Goal: Information Seeking & Learning: Check status

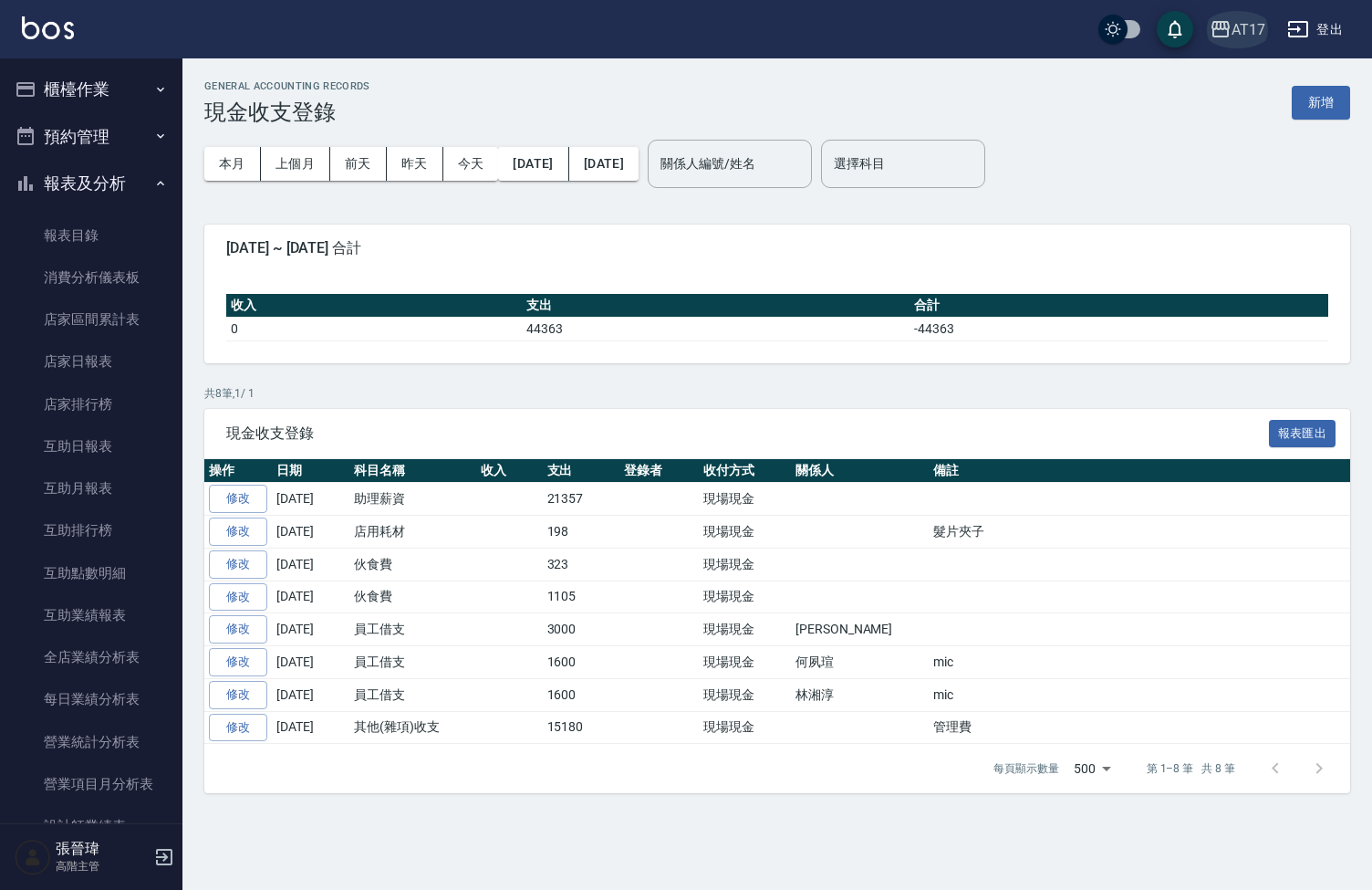
click at [980, 29] on div "AT17" at bounding box center [1249, 29] width 34 height 23
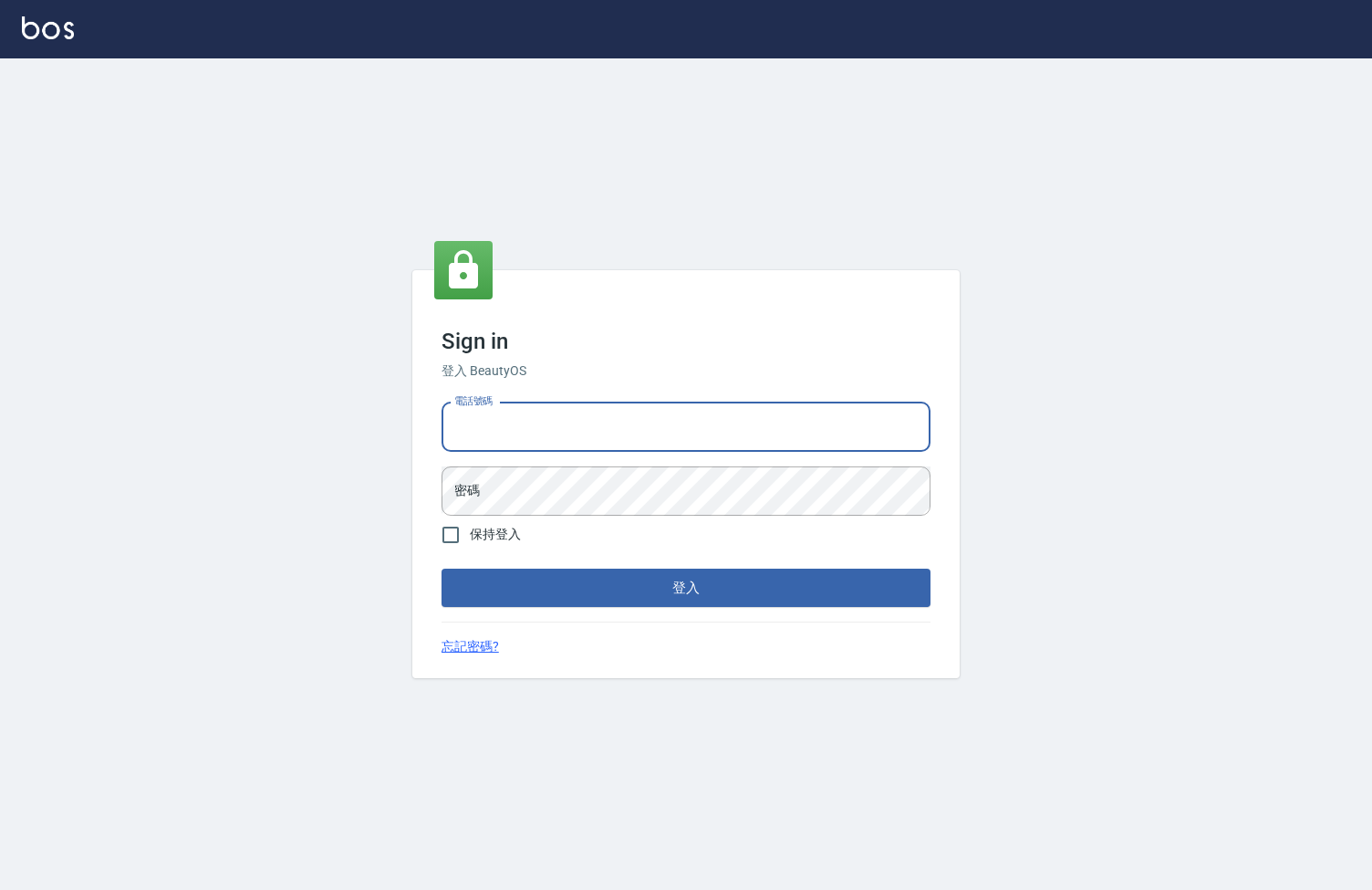
type input "0963199014"
click at [686, 588] on button "登入" at bounding box center [686, 588] width 489 height 38
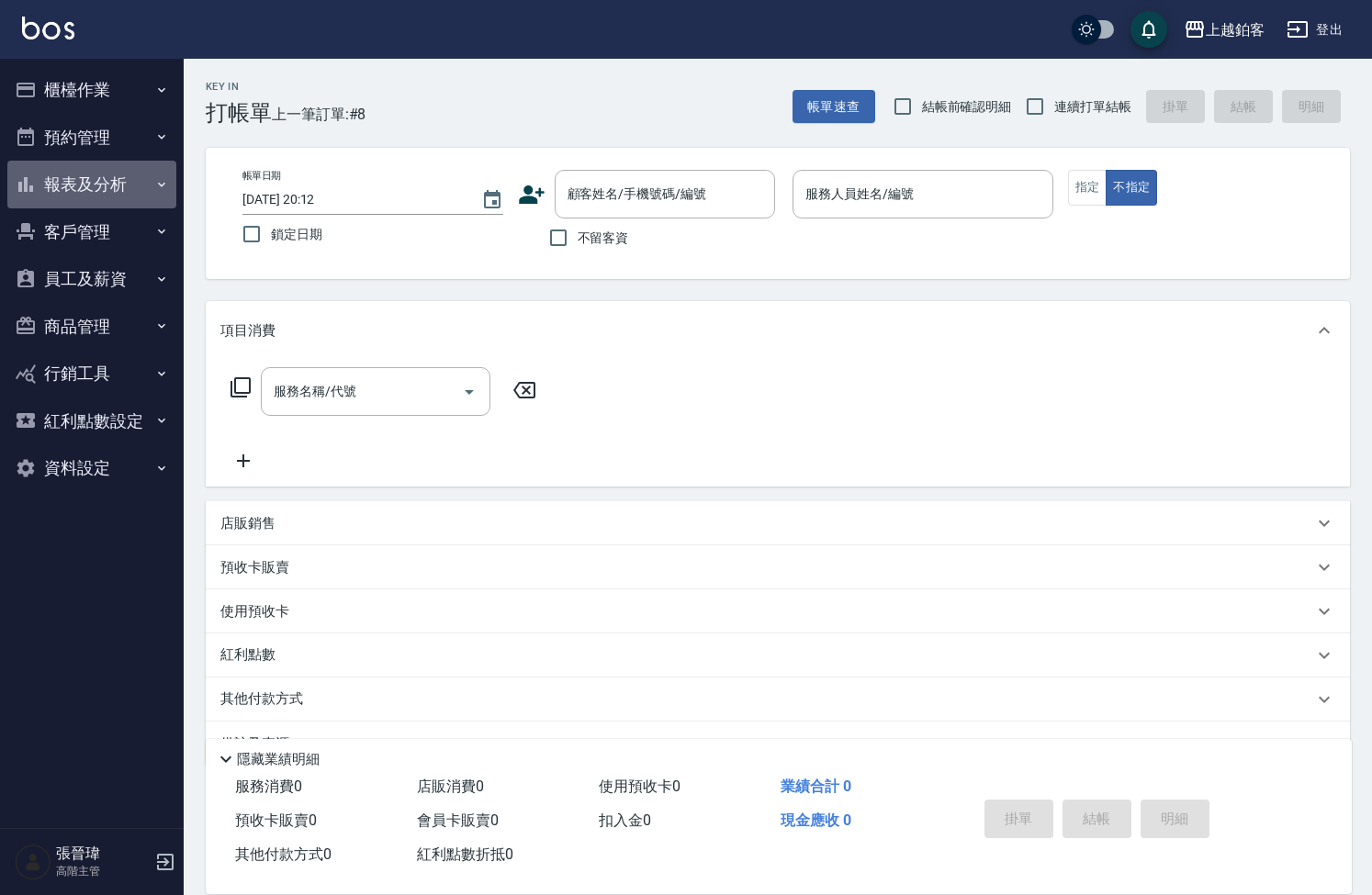
drag, startPoint x: 93, startPoint y: 168, endPoint x: 78, endPoint y: 189, distance: 25.8
click at [93, 168] on button "報表及分析" at bounding box center [92, 184] width 169 height 48
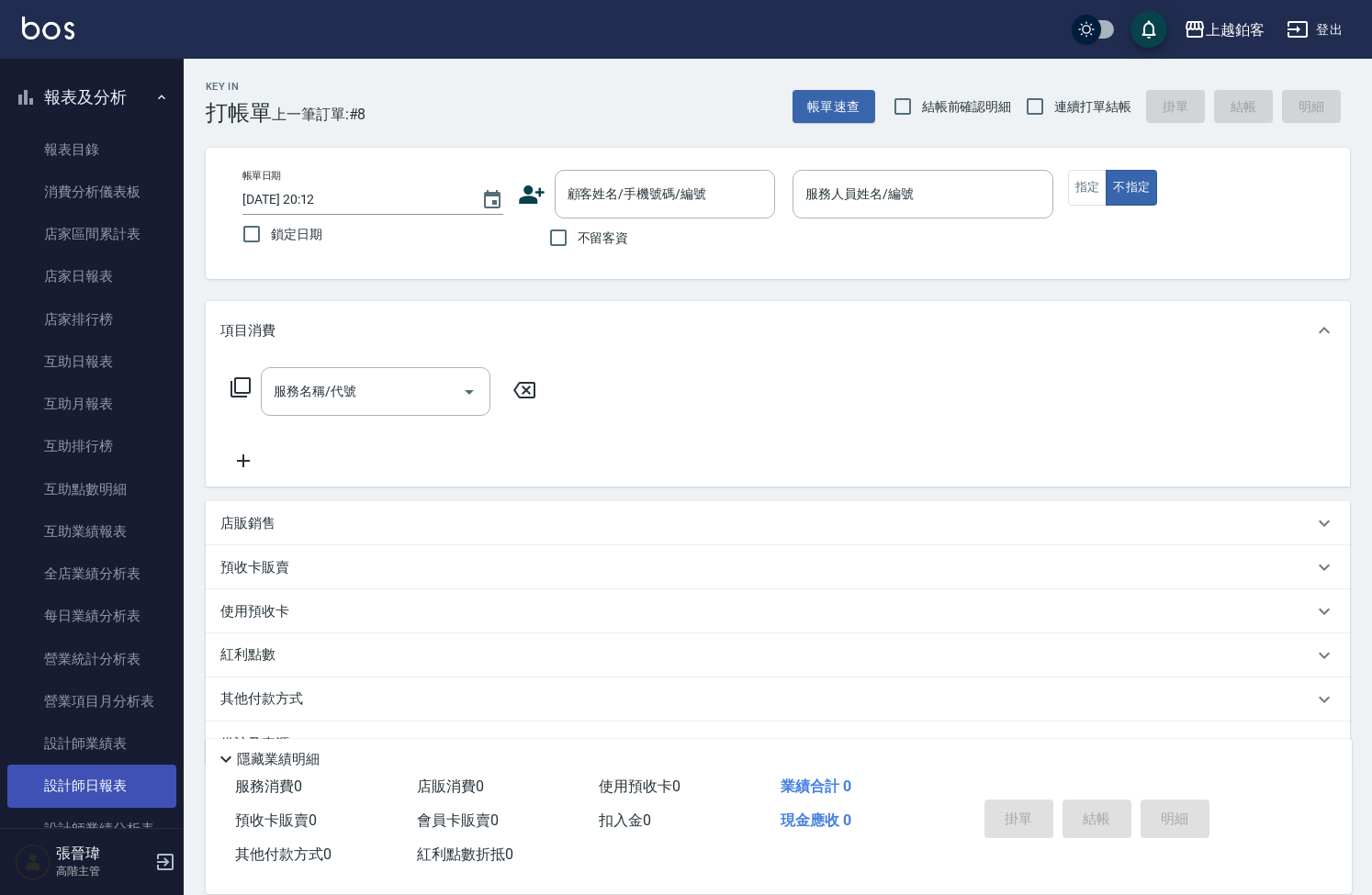
click at [116, 778] on link "設計師日報表" at bounding box center [92, 785] width 169 height 42
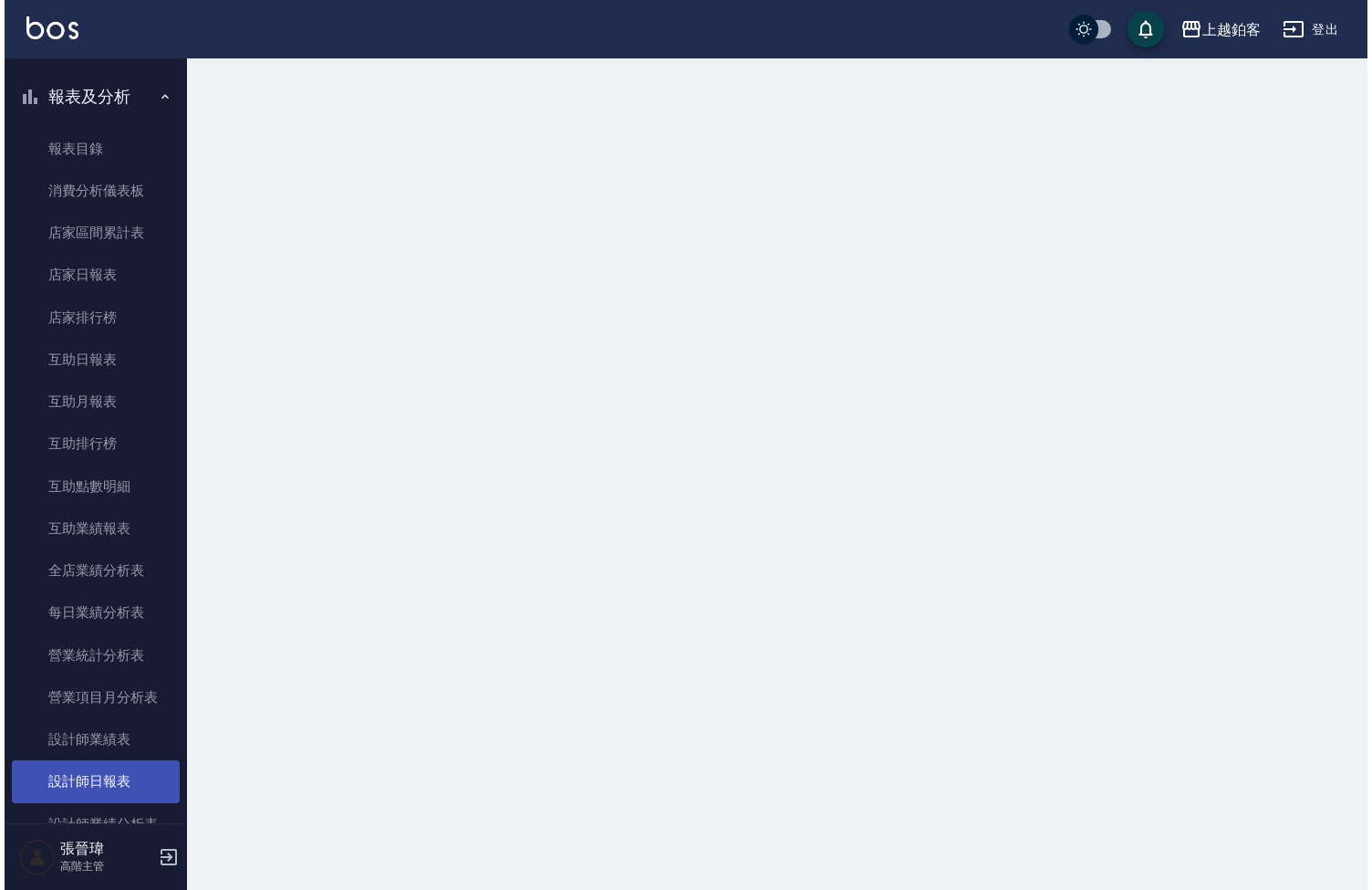
scroll to position [88, 0]
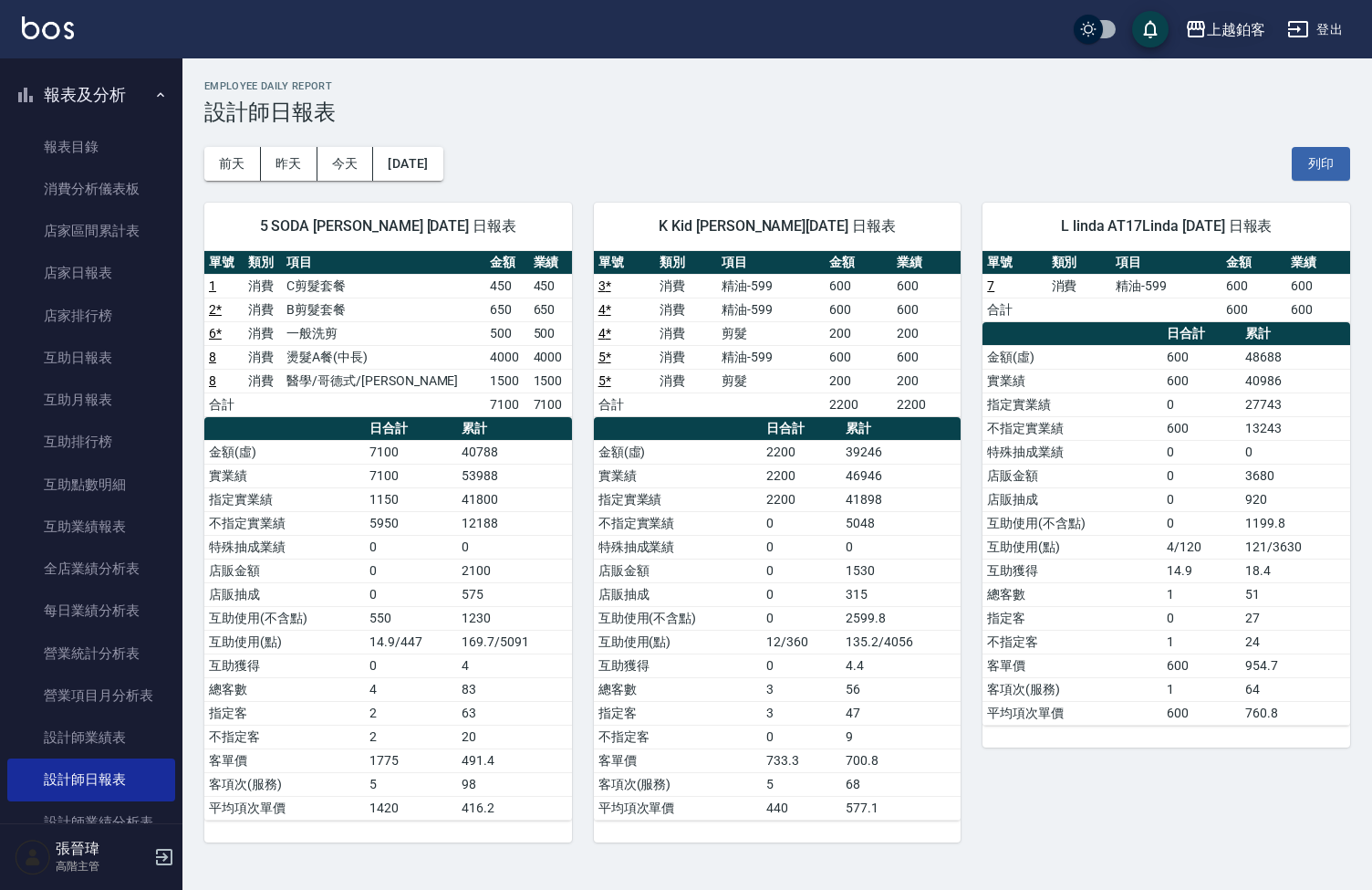
click at [1228, 32] on div "上越鉑客" at bounding box center [1236, 29] width 58 height 23
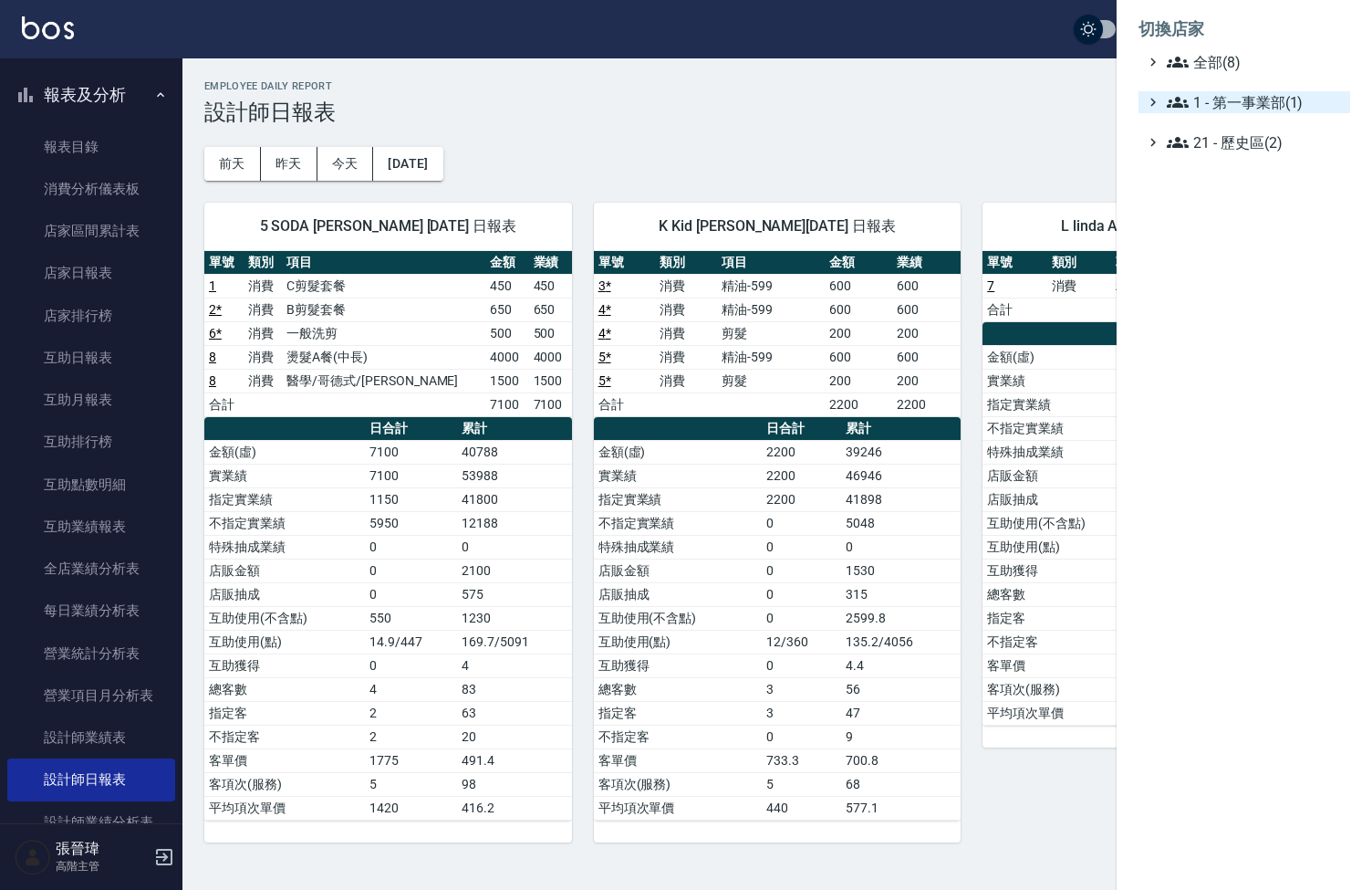
click at [1273, 105] on span "1 - 第一事業部(1)" at bounding box center [1256, 101] width 176 height 22
click at [1273, 128] on span "1.08 - 張晉瑋(6)" at bounding box center [1264, 124] width 158 height 22
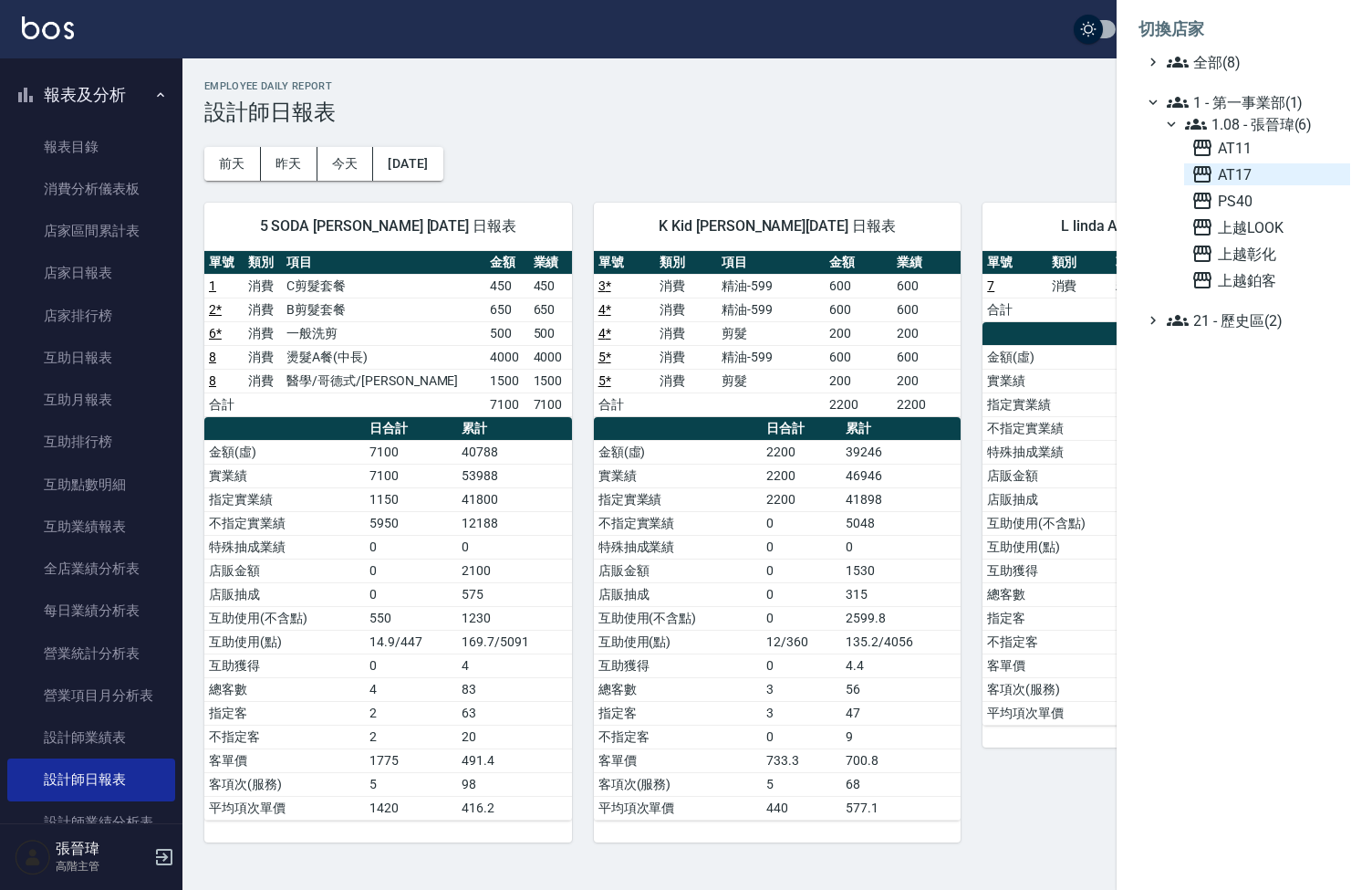
click at [1241, 176] on span "AT17" at bounding box center [1267, 174] width 151 height 22
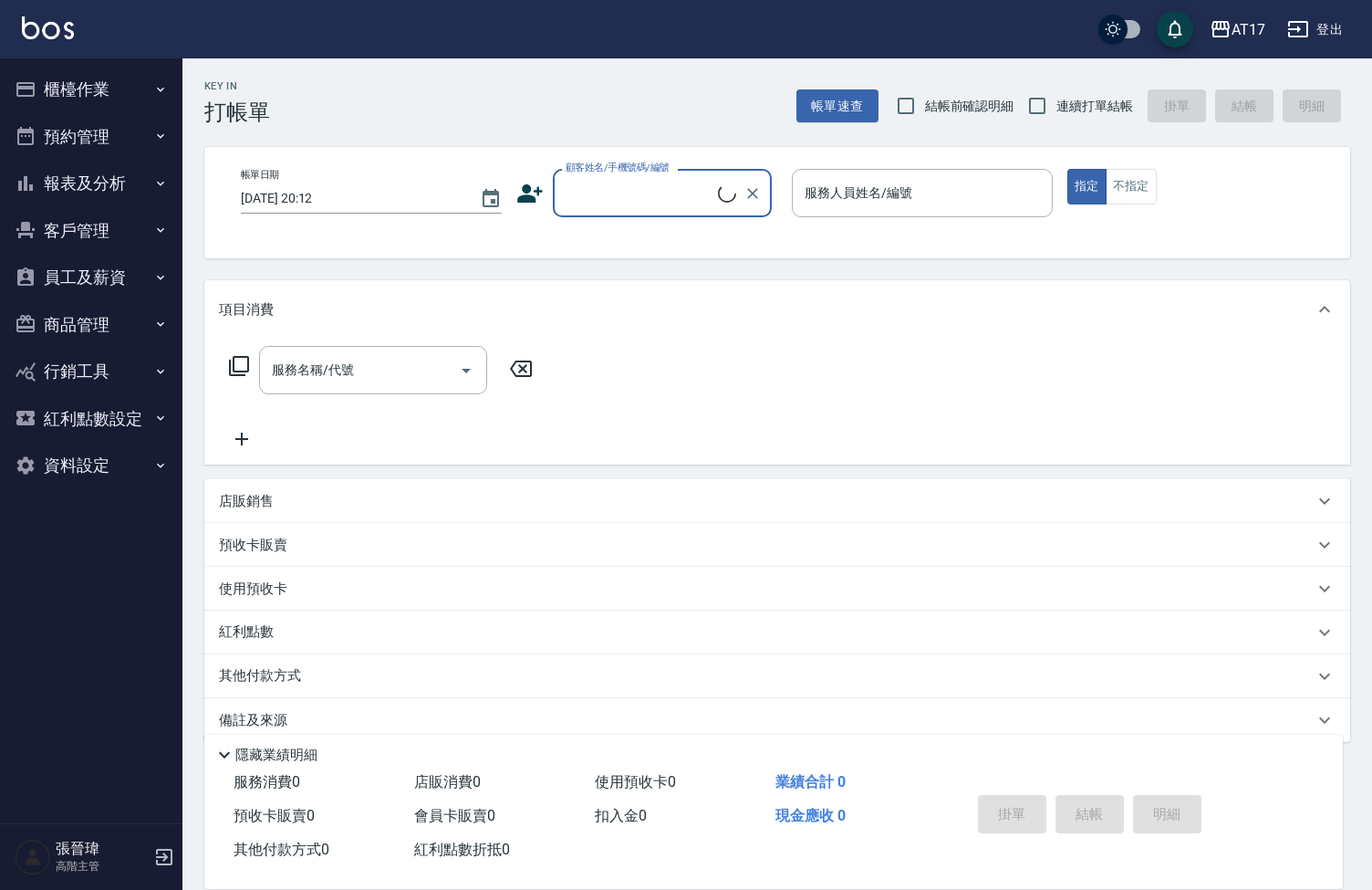
click at [96, 187] on button "報表及分析" at bounding box center [91, 183] width 168 height 48
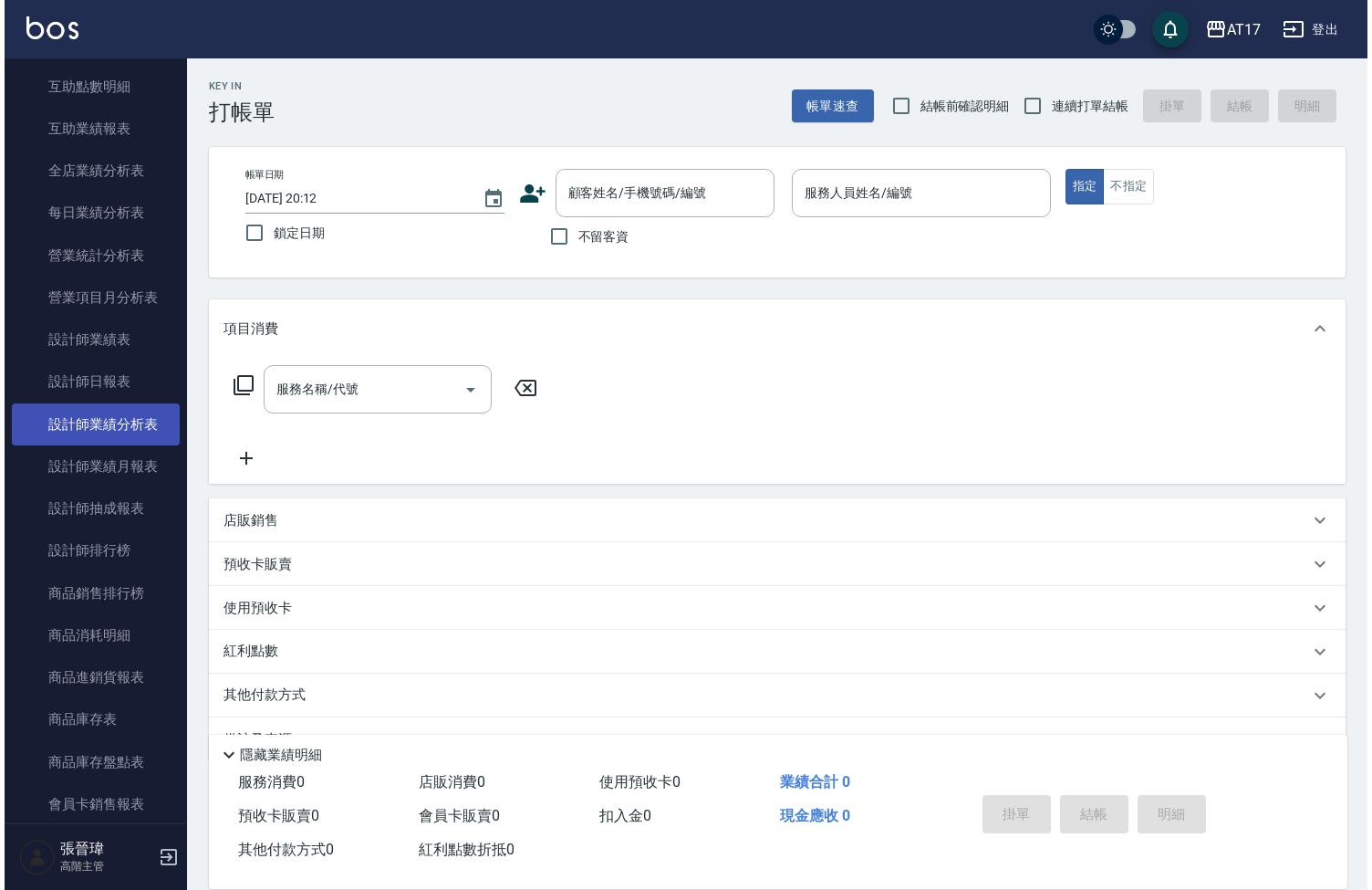
scroll to position [496, 0]
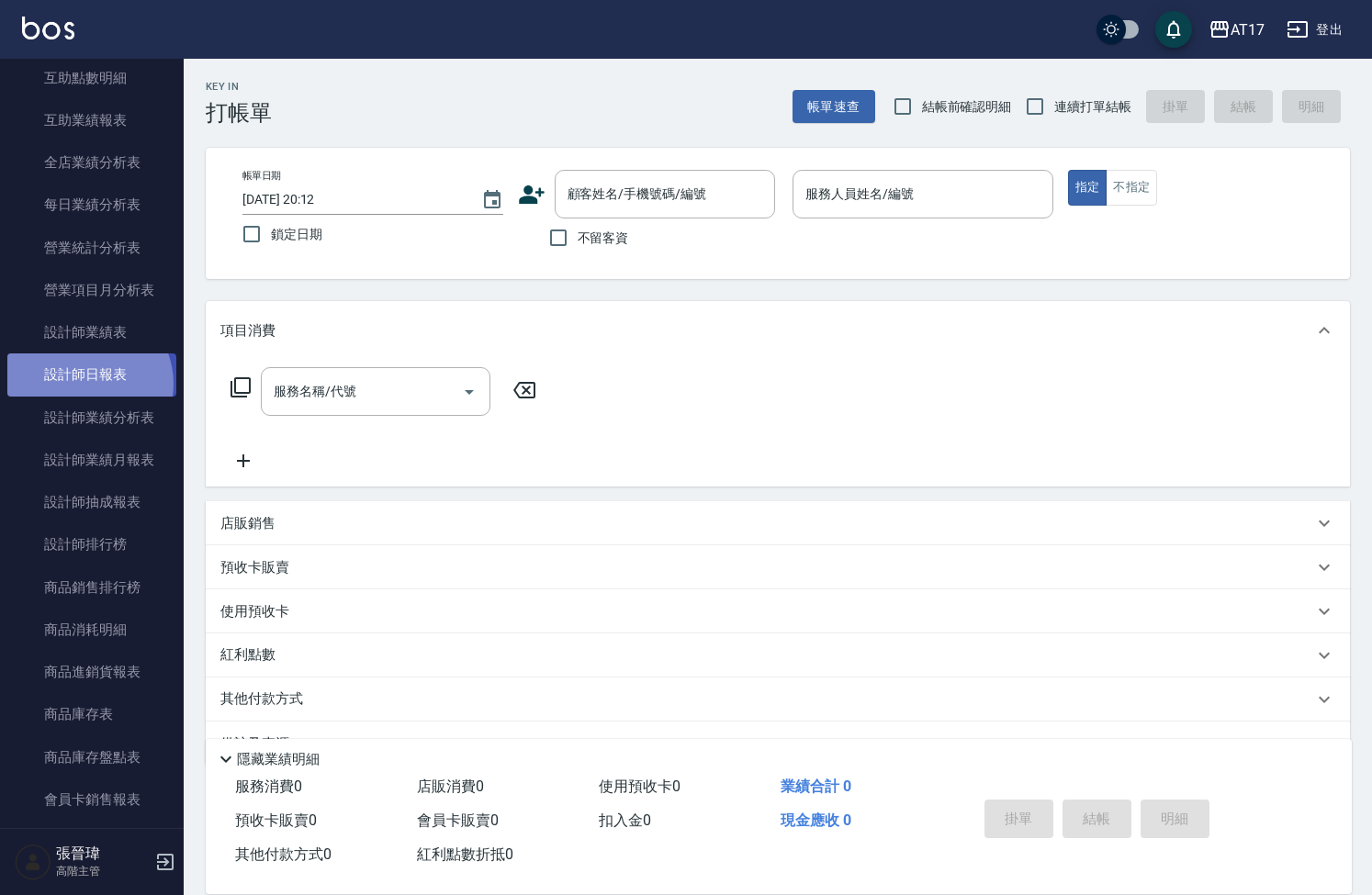
click at [85, 380] on link "設計師日報表" at bounding box center [92, 374] width 169 height 42
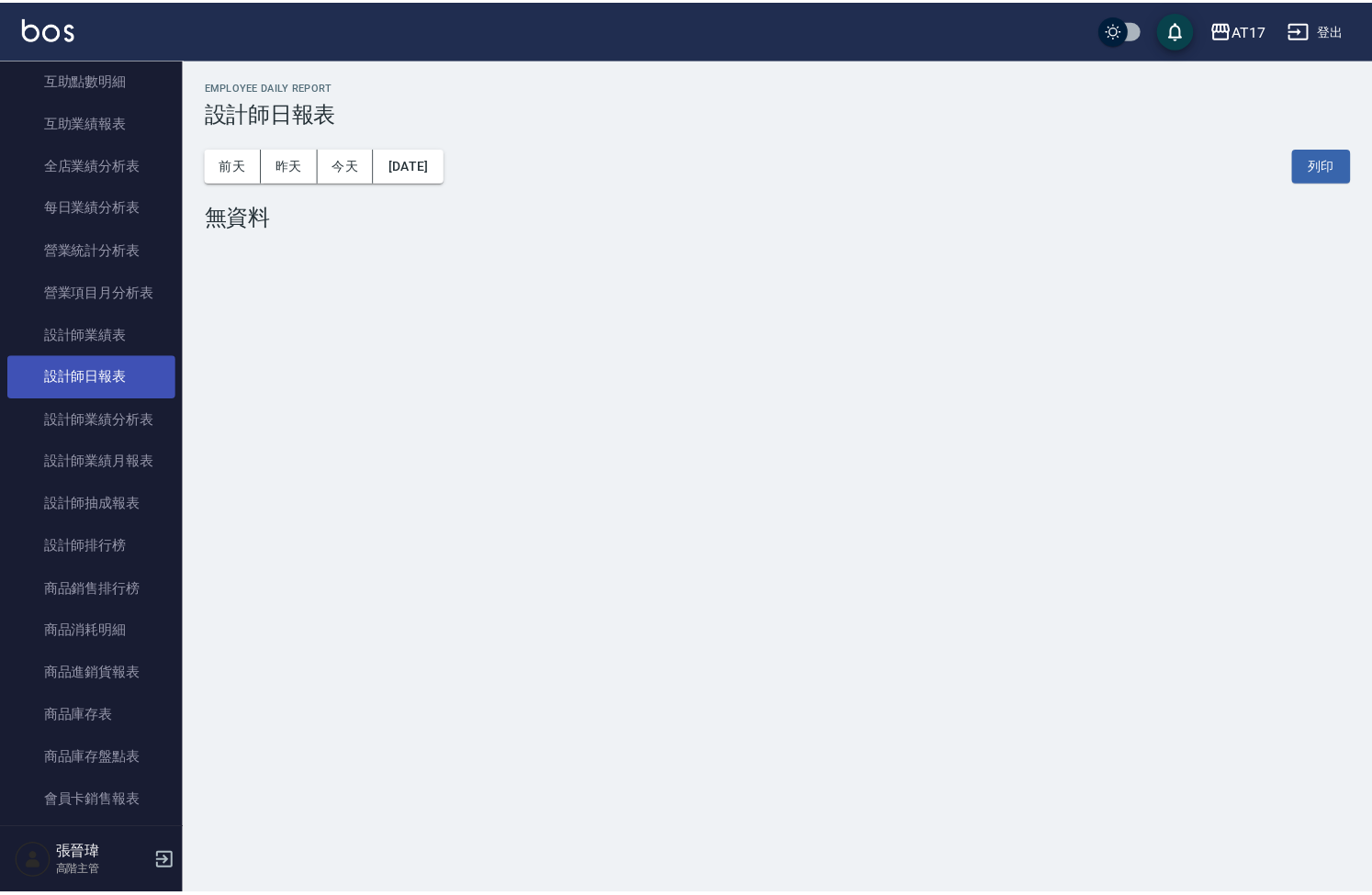
scroll to position [498, 0]
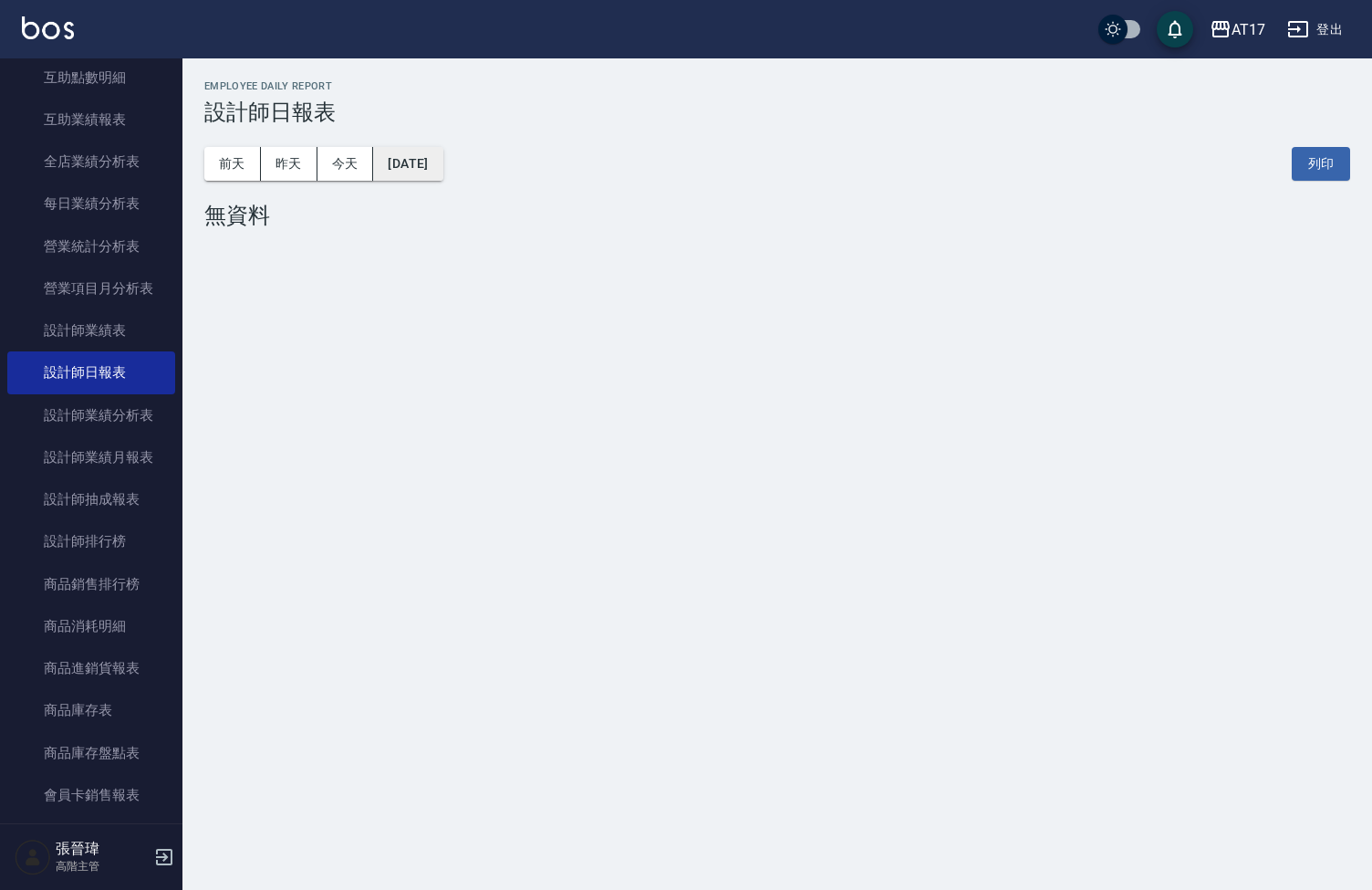
click at [405, 161] on button "[DATE]" at bounding box center [408, 164] width 69 height 34
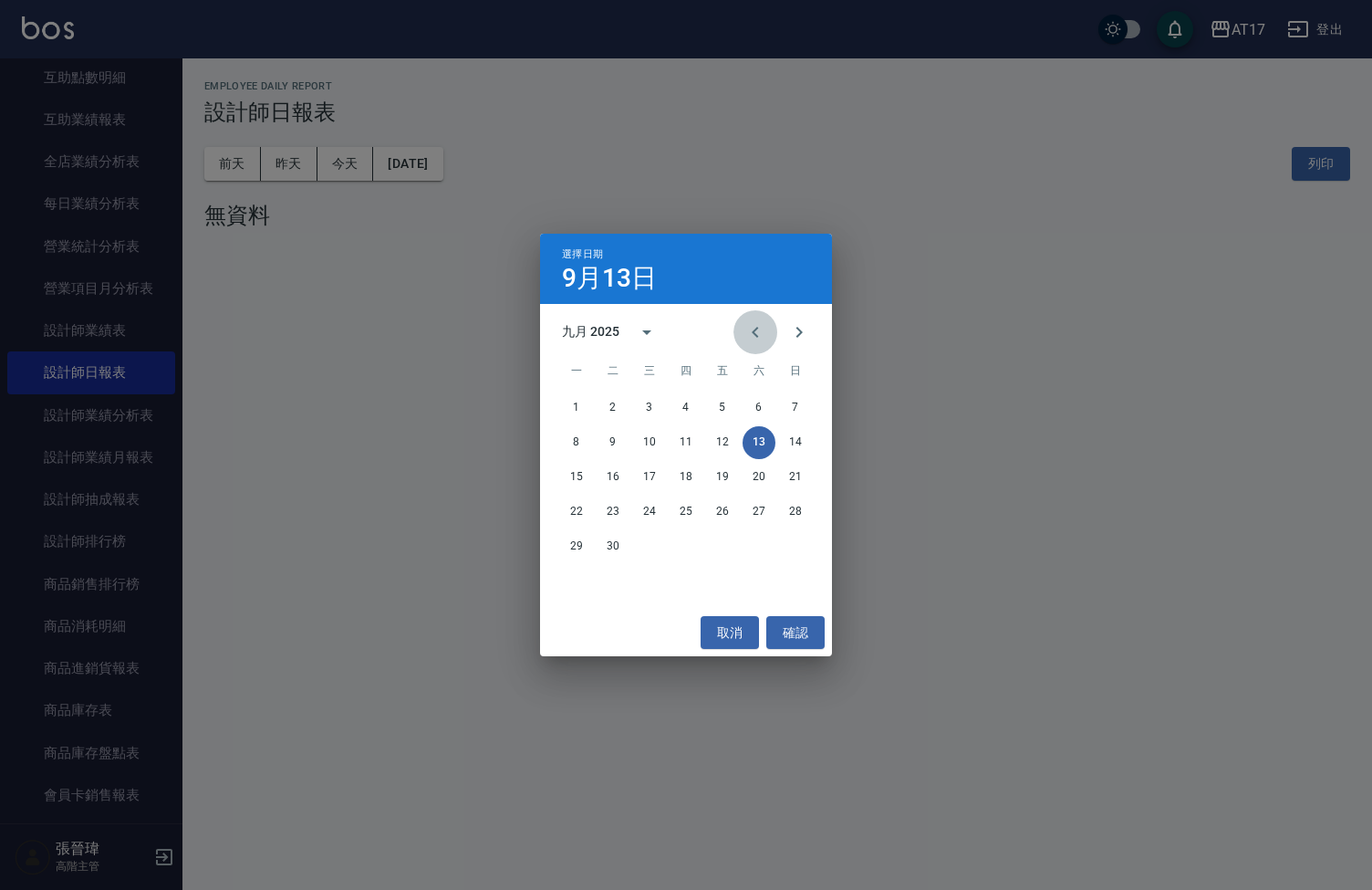
click at [746, 328] on icon "Previous month" at bounding box center [755, 331] width 22 height 22
click at [796, 545] on button "31" at bounding box center [795, 546] width 33 height 33
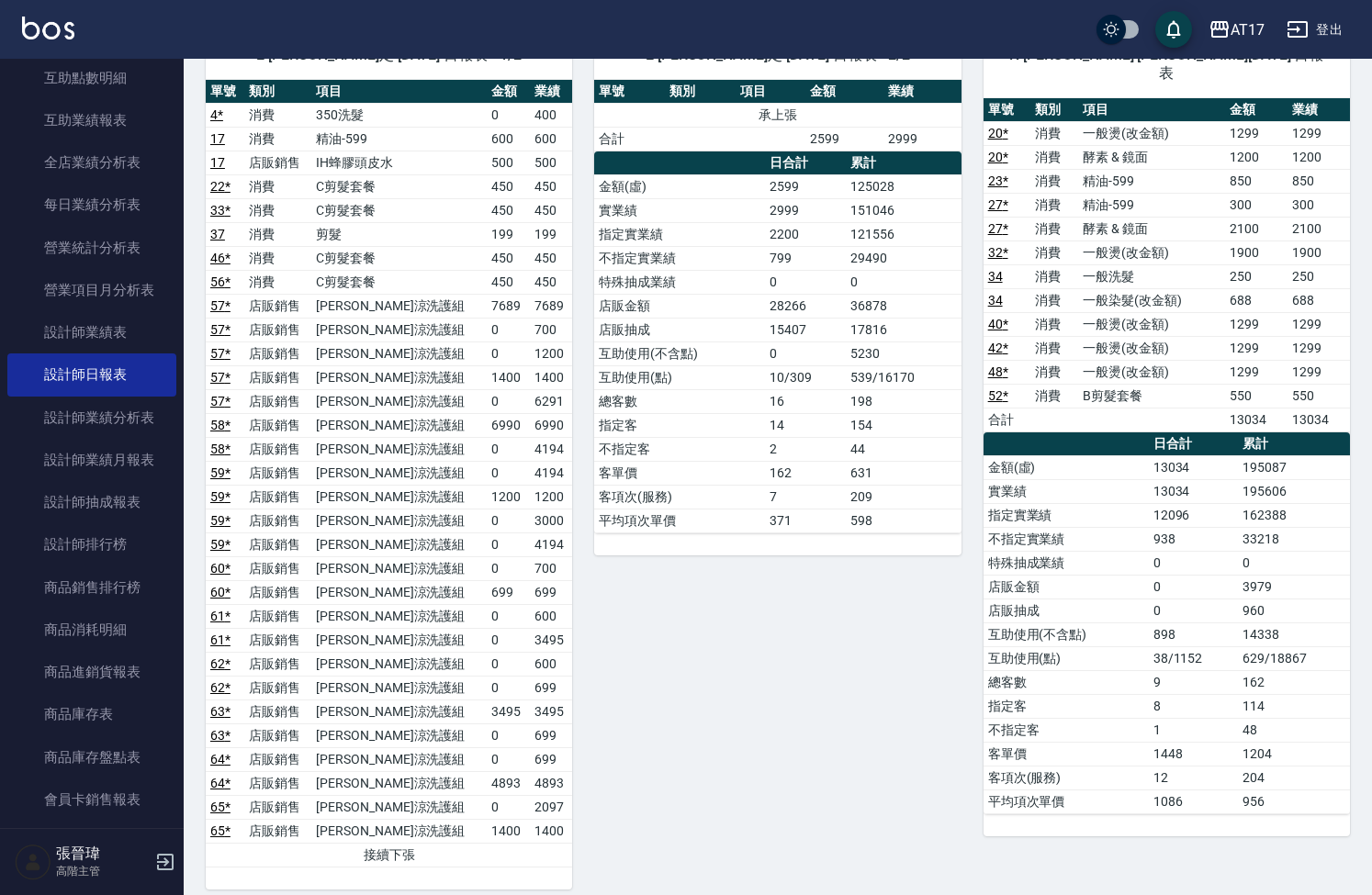
scroll to position [833, 0]
